Goal: Task Accomplishment & Management: Manage account settings

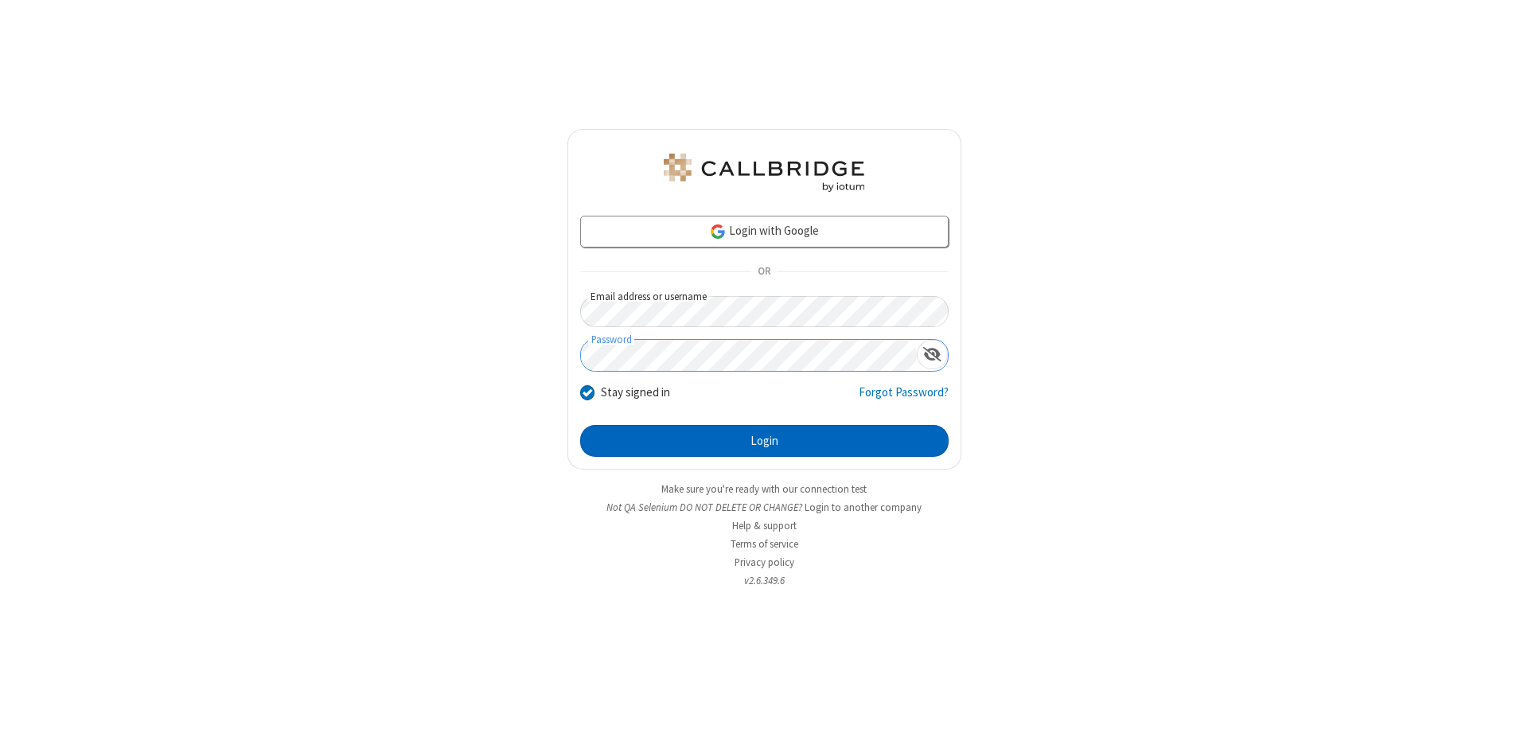
click at [764, 441] on button "Login" at bounding box center [764, 441] width 368 height 32
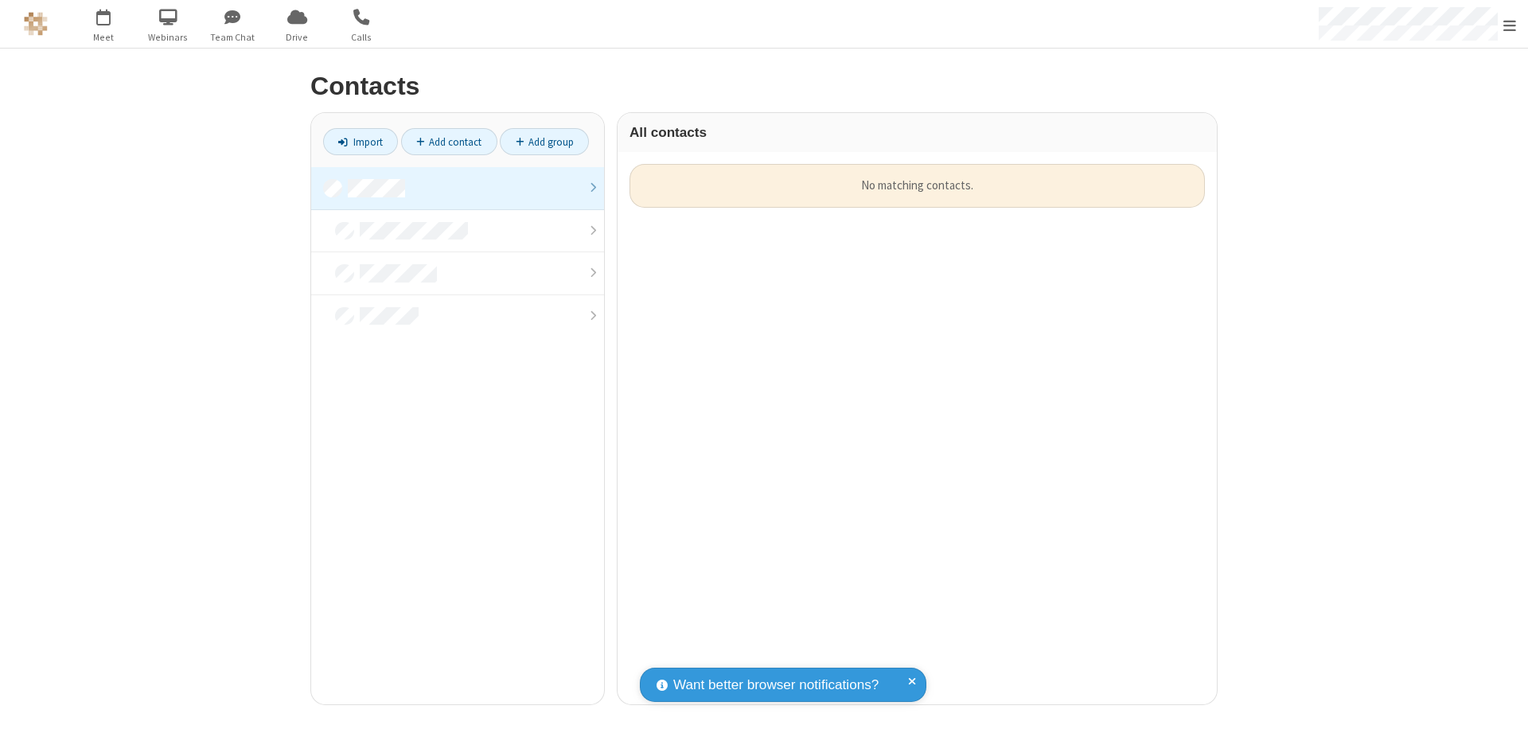
scroll to position [540, 587]
click at [457, 188] on link at bounding box center [457, 188] width 293 height 43
click at [449, 142] on link "Add contact" at bounding box center [449, 141] width 96 height 27
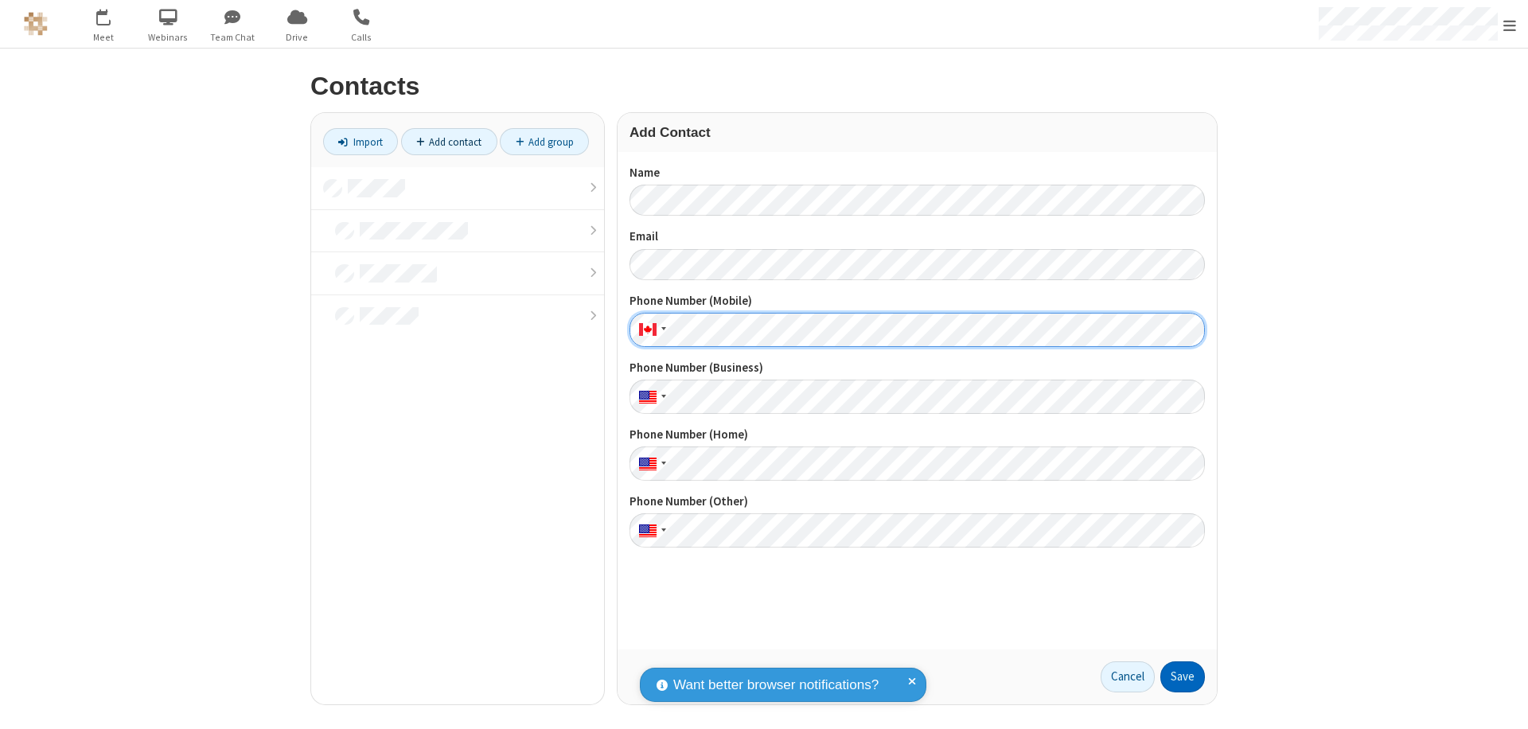
click at [1182, 676] on button "Save" at bounding box center [1182, 677] width 45 height 32
